Goal: Task Accomplishment & Management: Complete application form

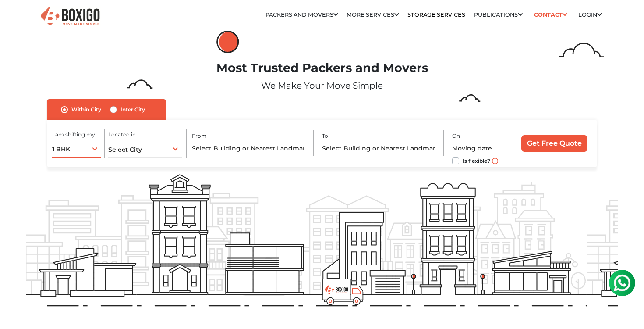
click at [89, 144] on div "1 BHK 1 BHK 2 BHK 3 BHK 3 + BHK FEW ITEMS" at bounding box center [76, 148] width 49 height 18
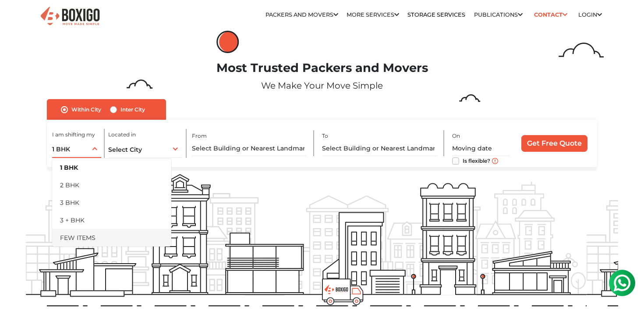
click at [85, 240] on li "FEW ITEMS" at bounding box center [111, 238] width 119 height 18
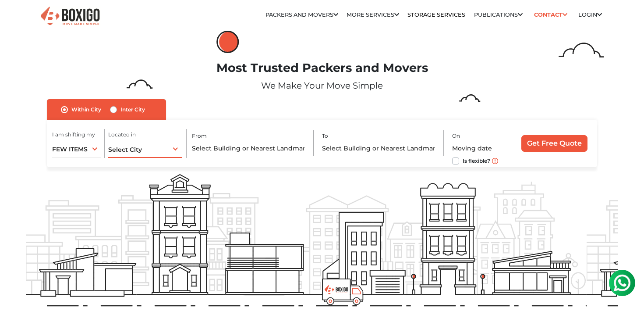
click at [150, 152] on div "Select City Select City [GEOGRAPHIC_DATA] [GEOGRAPHIC_DATA] [GEOGRAPHIC_DATA] […" at bounding box center [145, 148] width 74 height 18
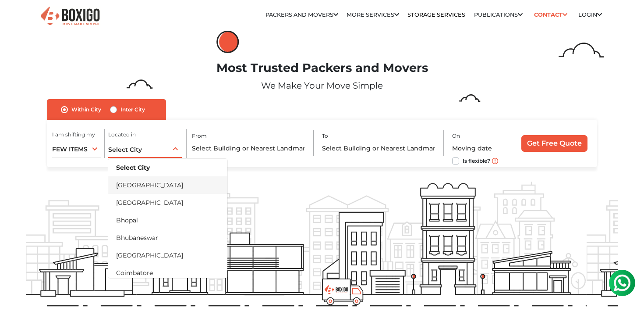
click at [149, 185] on li "[GEOGRAPHIC_DATA]" at bounding box center [167, 185] width 119 height 18
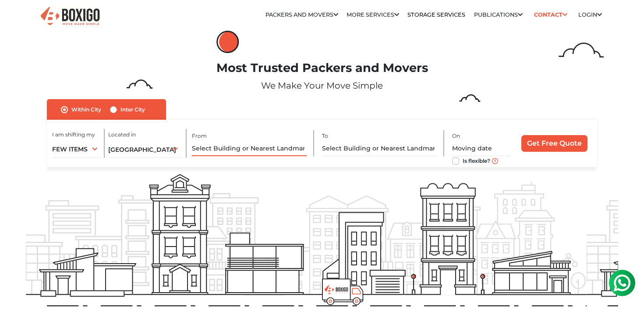
click at [242, 145] on input "text" at bounding box center [249, 148] width 115 height 15
click at [242, 154] on input "text" at bounding box center [249, 148] width 115 height 15
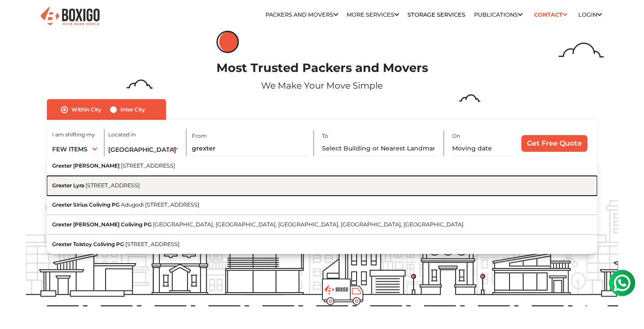
click at [140, 182] on span "[STREET_ADDRESS]" at bounding box center [112, 185] width 54 height 7
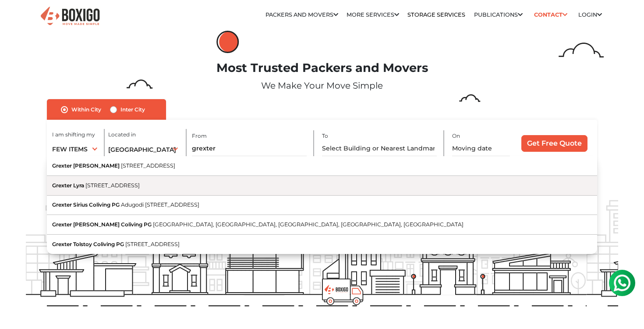
type input "Grexter Lyra, [STREET_ADDRESS]"
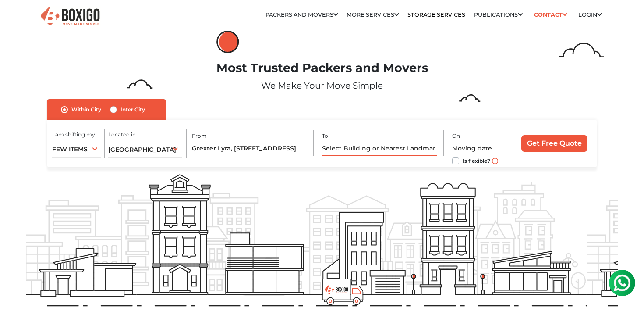
click at [350, 146] on input "text" at bounding box center [379, 148] width 115 height 15
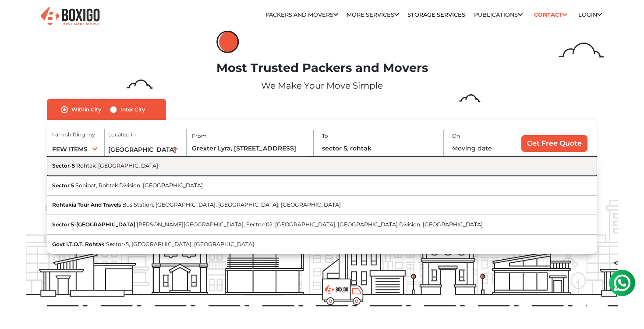
click at [330, 157] on button "Sector-5 Rohtak, [GEOGRAPHIC_DATA]" at bounding box center [322, 166] width 551 height 20
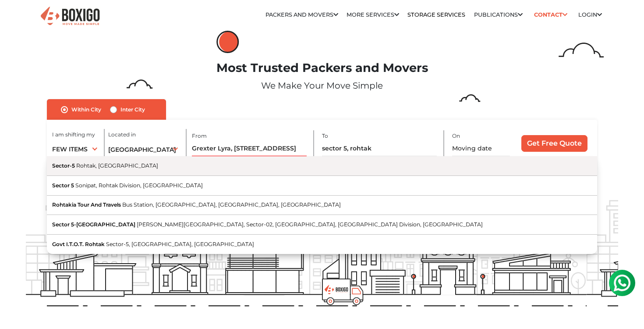
type input "Sector-5, [GEOGRAPHIC_DATA], [GEOGRAPHIC_DATA]"
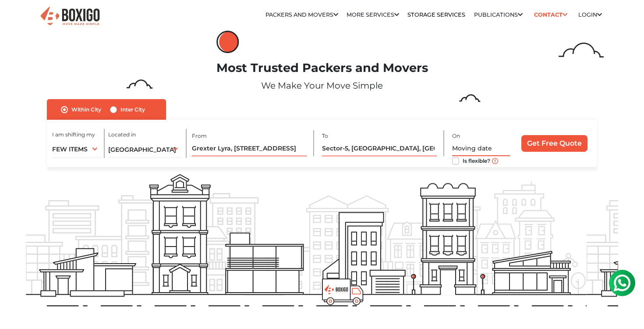
click at [480, 147] on input "text" at bounding box center [481, 148] width 58 height 15
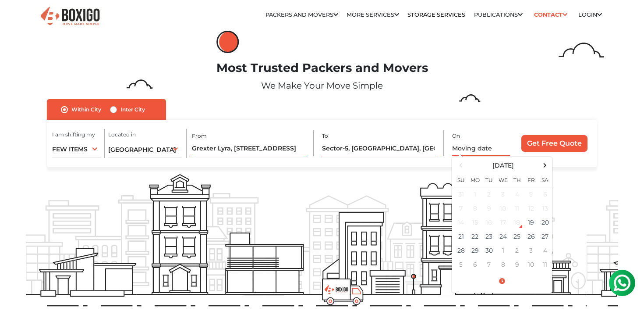
click at [518, 219] on div "18" at bounding box center [517, 222] width 13 height 13
click at [530, 222] on td "19" at bounding box center [531, 222] width 14 height 14
type input "[DATE] 1:05 AM"
click at [550, 142] on input "Get Free Quote" at bounding box center [555, 143] width 66 height 17
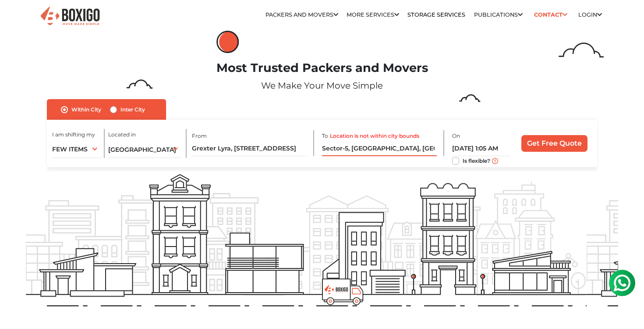
click at [417, 151] on input "Sector-5, [GEOGRAPHIC_DATA], [GEOGRAPHIC_DATA]" at bounding box center [379, 148] width 115 height 15
click at [419, 167] on div at bounding box center [322, 185] width 593 height 309
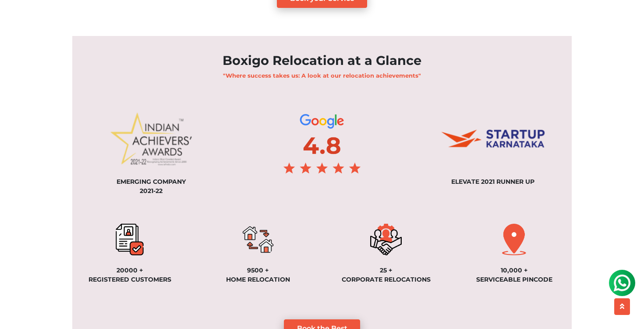
scroll to position [612, 0]
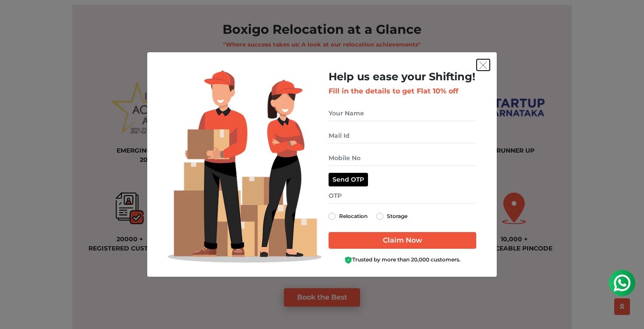
click at [486, 66] on img "get free quote dialog" at bounding box center [484, 65] width 8 height 8
